Goal: Information Seeking & Learning: Understand process/instructions

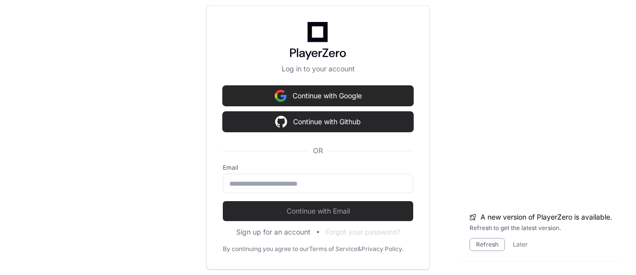
scroll to position [2683, 0]
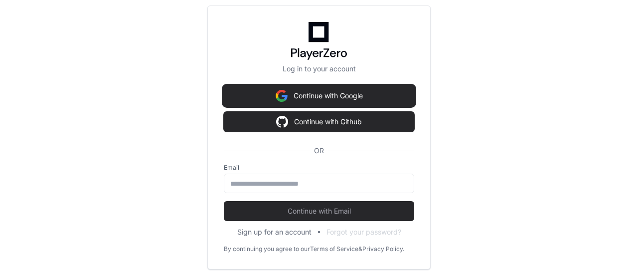
click at [344, 92] on button "Continue with Google" at bounding box center [319, 96] width 190 height 20
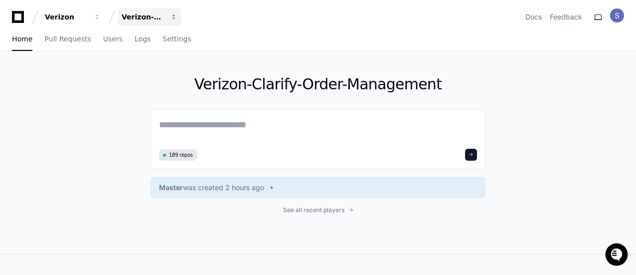
click at [170, 16] on button "Verizon-Clarify-Order-Management" at bounding box center [150, 17] width 64 height 18
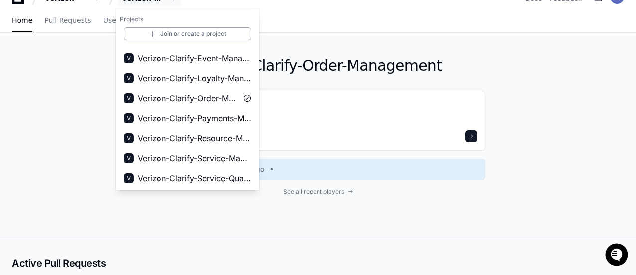
scroll to position [19, 0]
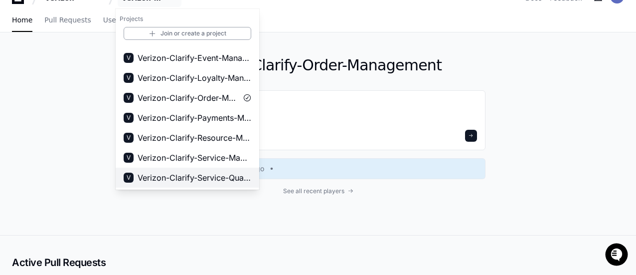
click at [201, 172] on span "Verizon-Clarify-Service-Qualifications" at bounding box center [195, 177] width 114 height 12
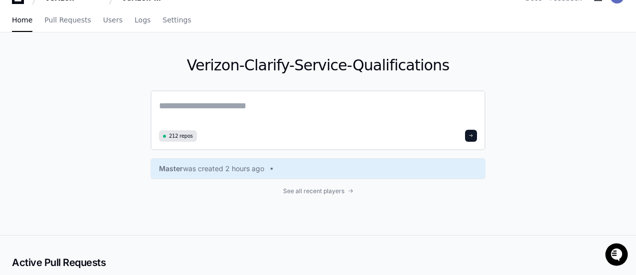
click at [368, 101] on textarea at bounding box center [318, 113] width 318 height 28
click at [366, 97] on div "212 repos" at bounding box center [317, 120] width 335 height 60
click at [365, 99] on textarea at bounding box center [318, 113] width 318 height 28
click at [246, 104] on textarea at bounding box center [318, 113] width 318 height 28
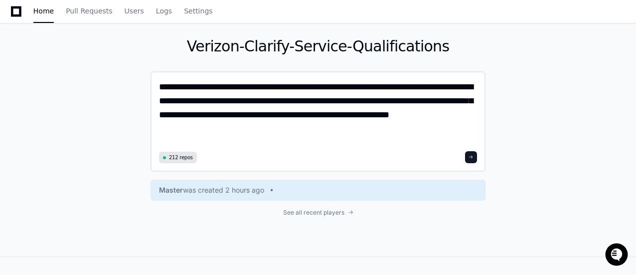
scroll to position [0, 0]
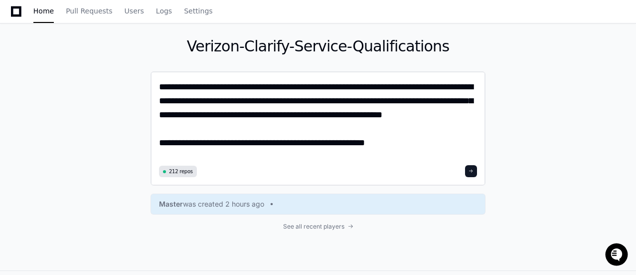
click at [305, 142] on textarea "**********" at bounding box center [318, 121] width 318 height 82
click at [390, 142] on textarea "**********" at bounding box center [318, 121] width 318 height 82
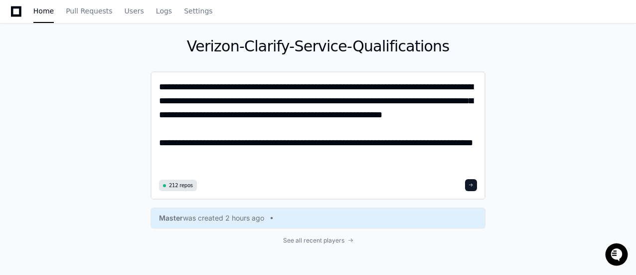
type textarea "**********"
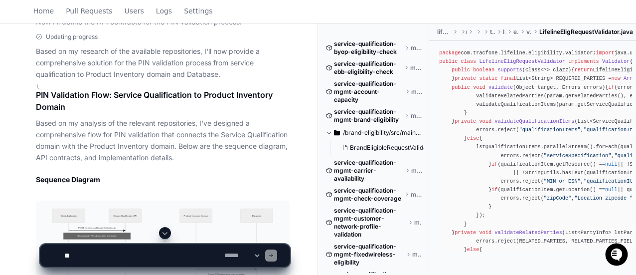
scroll to position [689, 0]
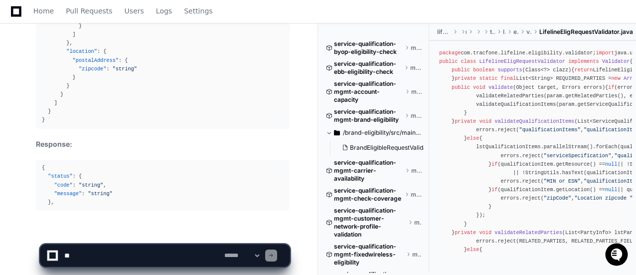
scroll to position [1397, 0]
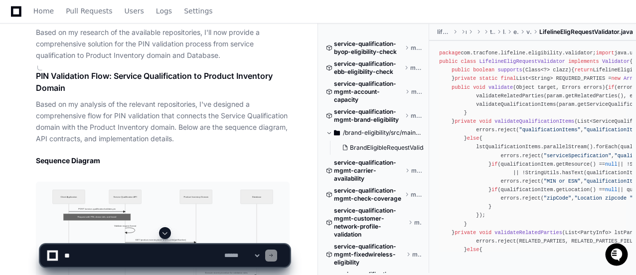
scroll to position [715, 0]
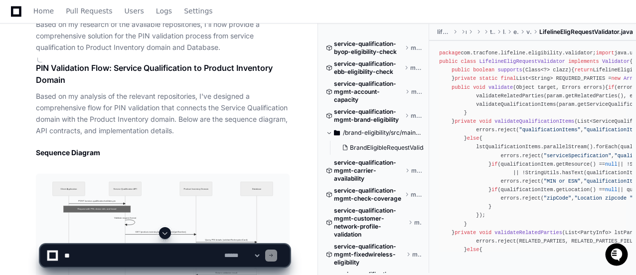
click at [36, 77] on h1 "PIN Validation Flow: Service Qualification to Product Inventory Domain" at bounding box center [163, 74] width 254 height 24
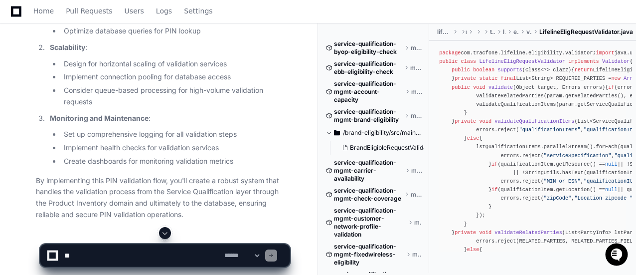
scroll to position [3660, 0]
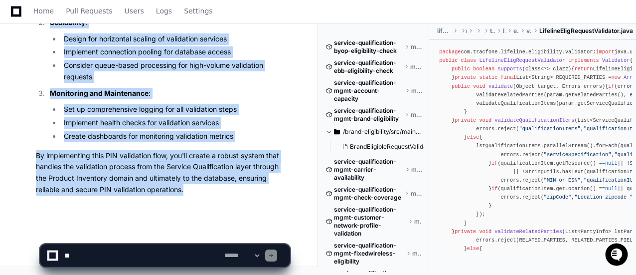
click at [193, 188] on p "By implementing this PIN validation flow, you'll create a robust system that ha…" at bounding box center [163, 172] width 254 height 45
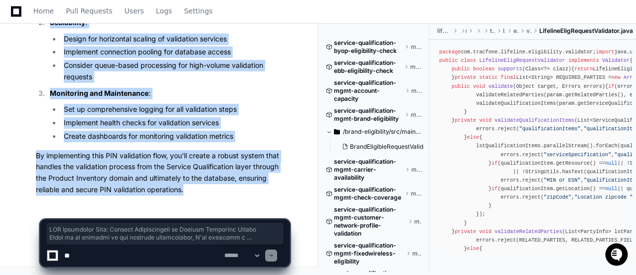
copy article "PIN Validation Flow: Service Qualification to Product Inventory Domain Based on…"
click at [222, 126] on li "Implement health checks for validation services" at bounding box center [175, 122] width 229 height 11
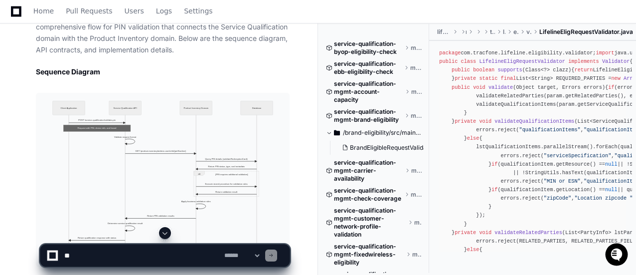
scroll to position [796, 0]
click at [203, 139] on img at bounding box center [163, 180] width 254 height 174
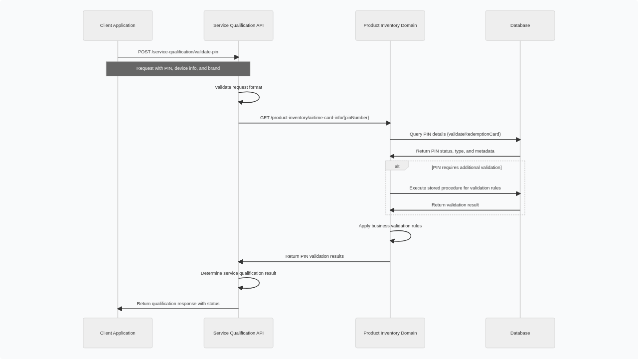
click at [545, 194] on img at bounding box center [319, 179] width 638 height 359
click at [557, 204] on img at bounding box center [319, 179] width 638 height 359
